Goal: Go to known website: Access a specific website the user already knows

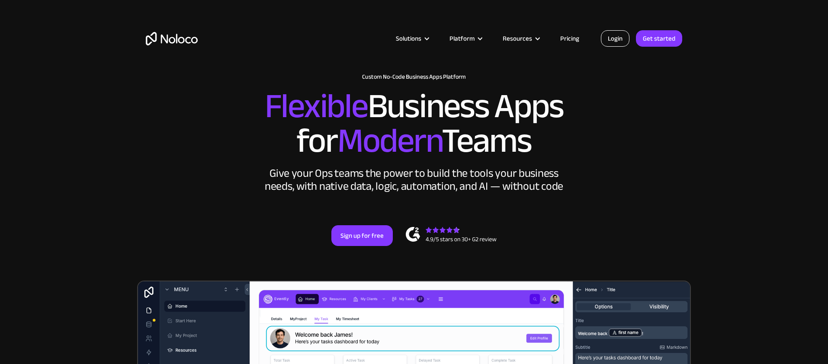
click at [624, 36] on link "Login" at bounding box center [615, 38] width 29 height 16
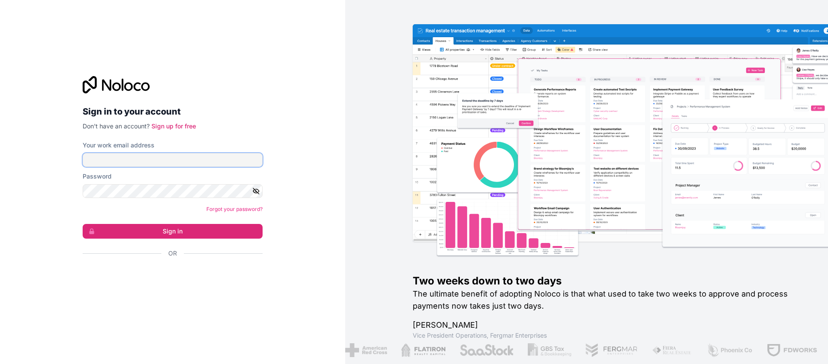
type input "[EMAIL_ADDRESS][DOMAIN_NAME]"
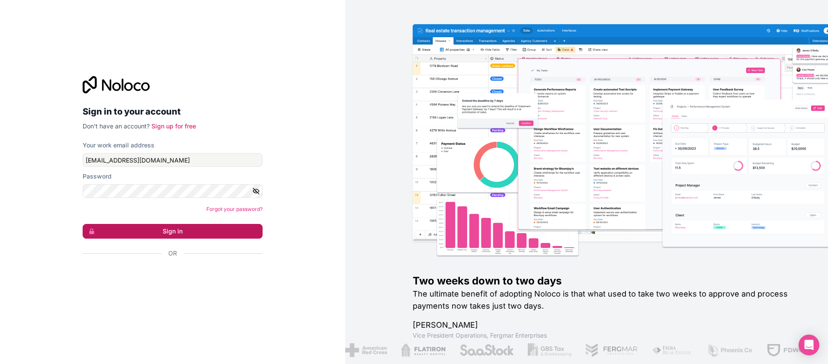
click at [163, 229] on button "Sign in" at bounding box center [173, 231] width 180 height 15
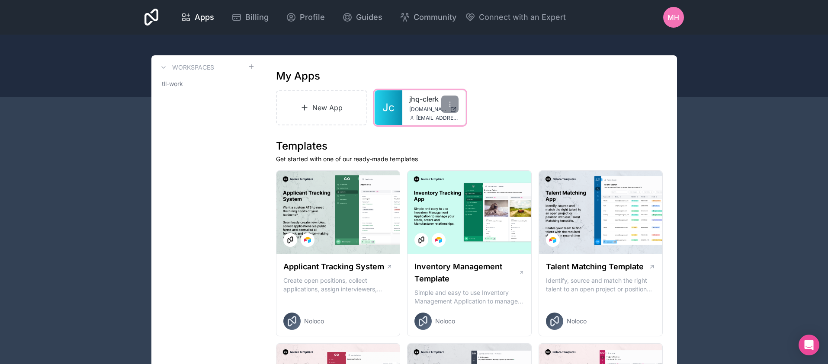
click at [390, 109] on span "Jc" at bounding box center [389, 108] width 12 height 14
